Goal: Task Accomplishment & Management: Manage account settings

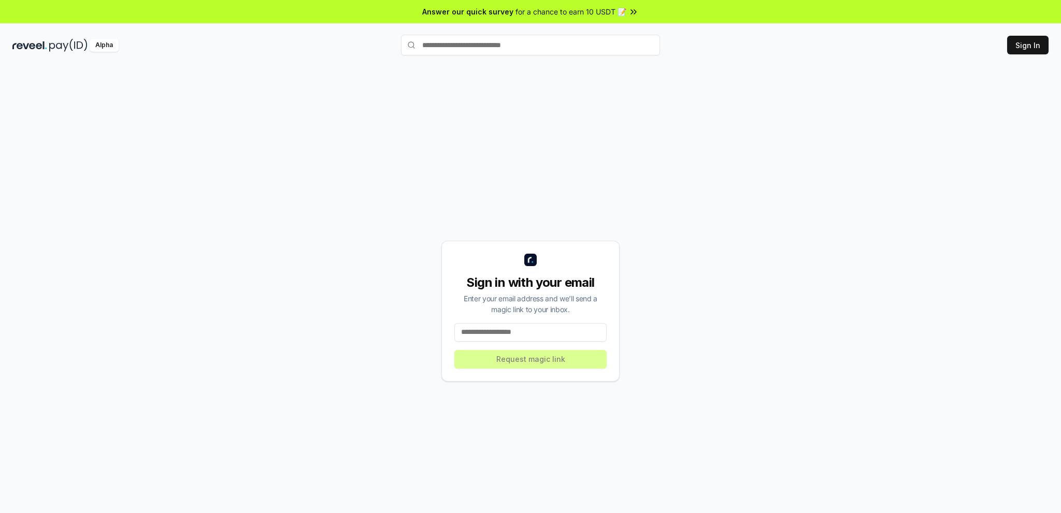
click at [520, 328] on input at bounding box center [530, 332] width 152 height 19
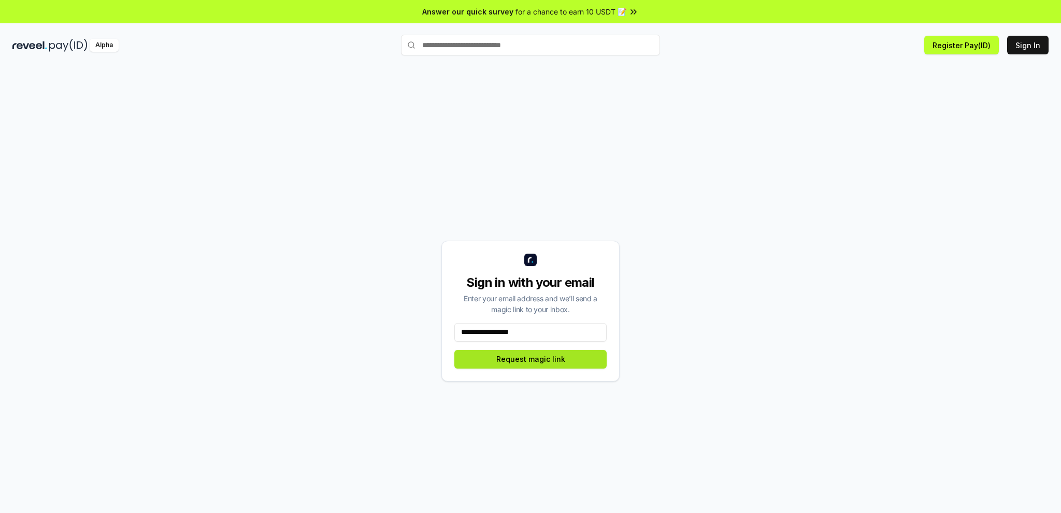
type input "**********"
click at [533, 363] on button "Request magic link" at bounding box center [530, 359] width 152 height 19
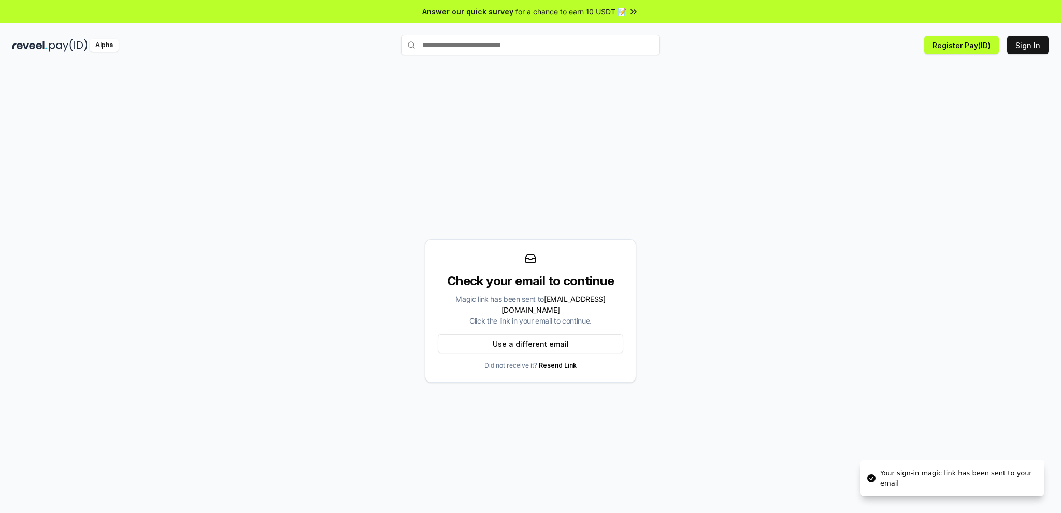
click at [984, 271] on div "Check your email to continue Magic link has been sent to lqdung94@gmail.com Cli…" at bounding box center [530, 311] width 1036 height 464
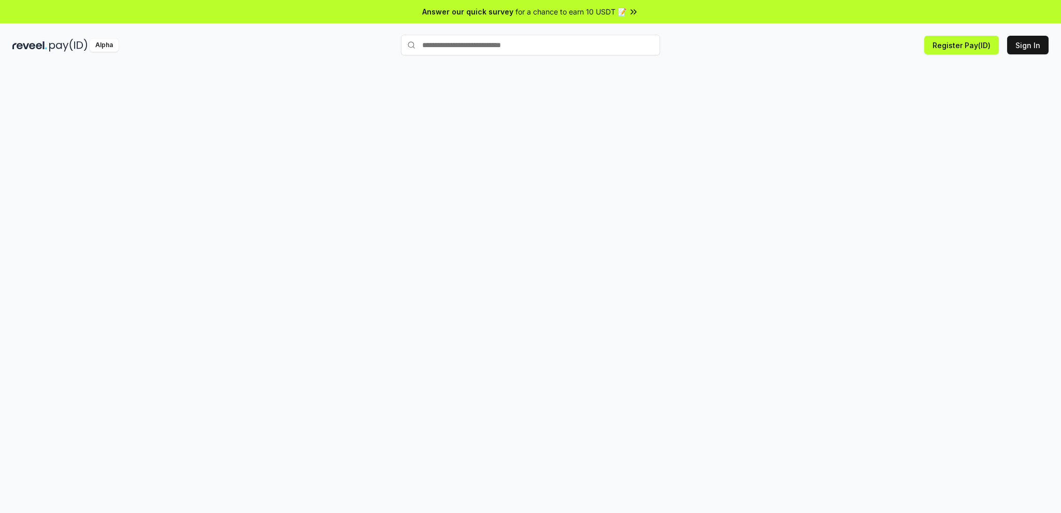
click at [530, 55] on div "Alpha Register Pay(ID) Sign In" at bounding box center [530, 45] width 1061 height 27
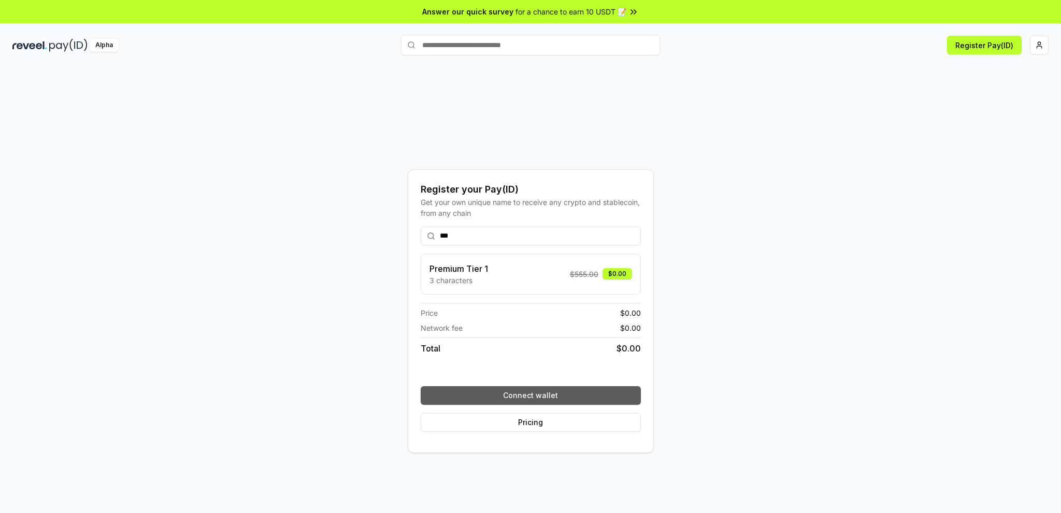
click at [555, 395] on button "Connect wallet" at bounding box center [531, 395] width 220 height 19
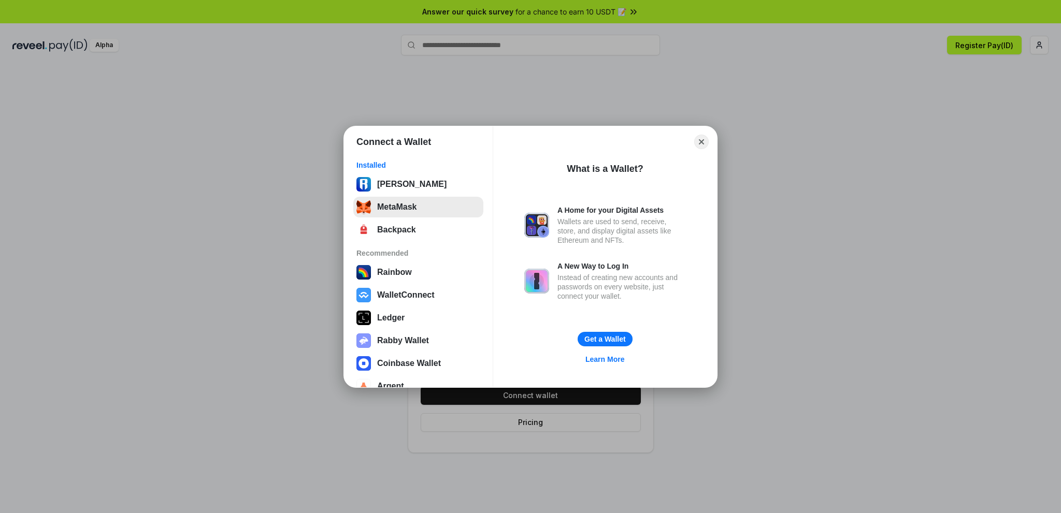
click at [429, 203] on button "MetaMask" at bounding box center [418, 207] width 130 height 21
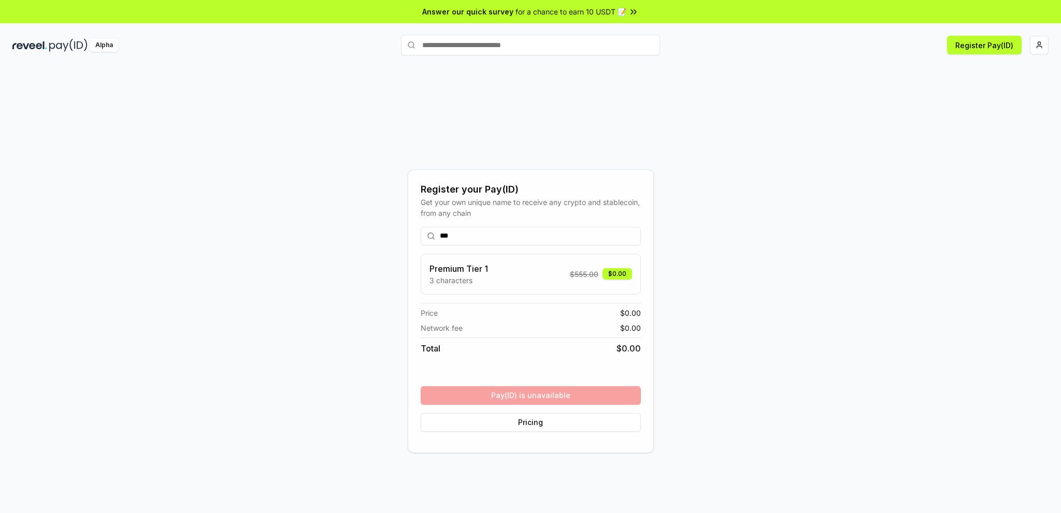
click at [510, 238] on input "***" at bounding box center [531, 236] width 220 height 19
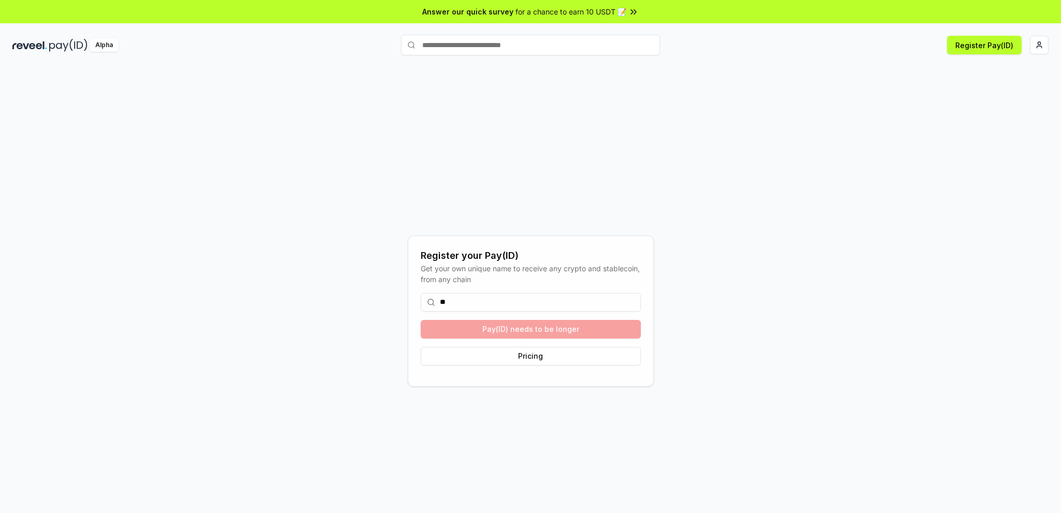
type input "*"
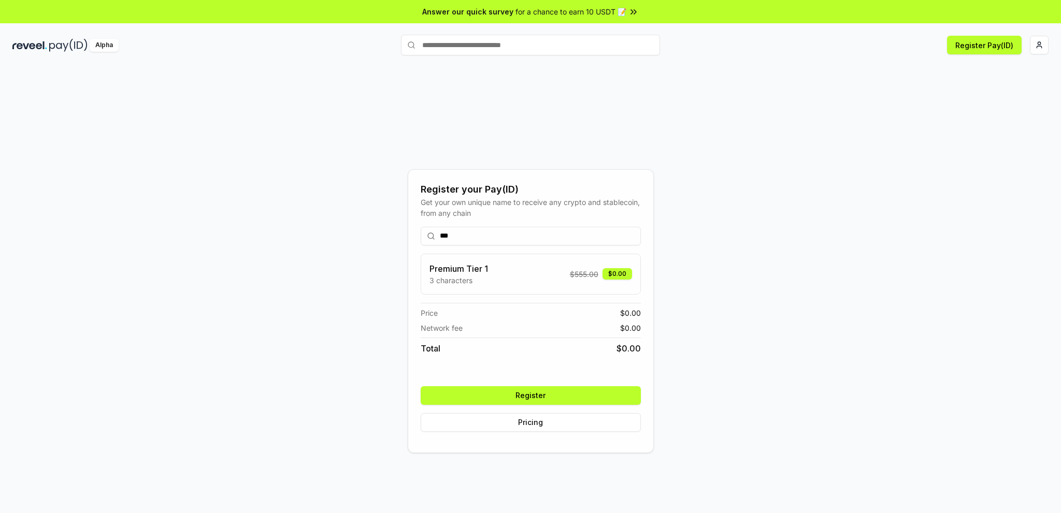
type input "***"
click at [549, 400] on button "Register" at bounding box center [531, 395] width 220 height 19
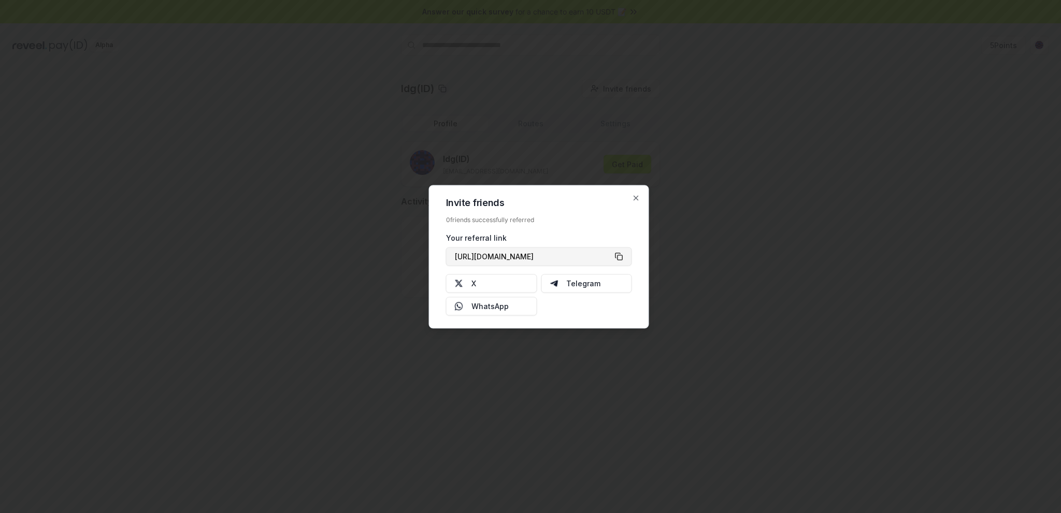
click at [620, 257] on button "https://reveel.id/refer/ldg" at bounding box center [539, 256] width 186 height 19
click at [805, 237] on div at bounding box center [530, 256] width 1061 height 513
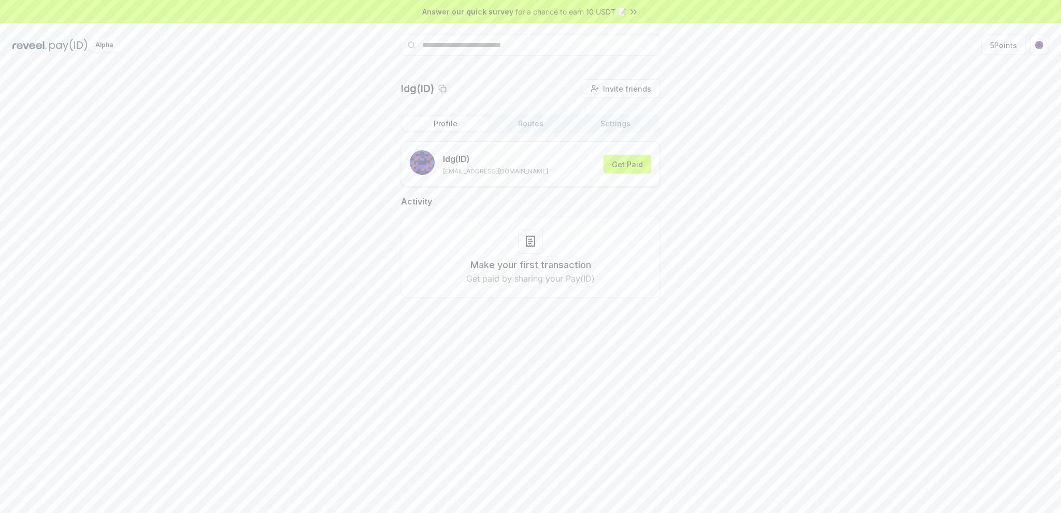
click at [540, 125] on button "Routes" at bounding box center [530, 124] width 85 height 15
click at [617, 126] on button "Settings" at bounding box center [615, 124] width 85 height 15
click at [636, 14] on icon at bounding box center [633, 12] width 10 height 10
